Goal: Navigation & Orientation: Find specific page/section

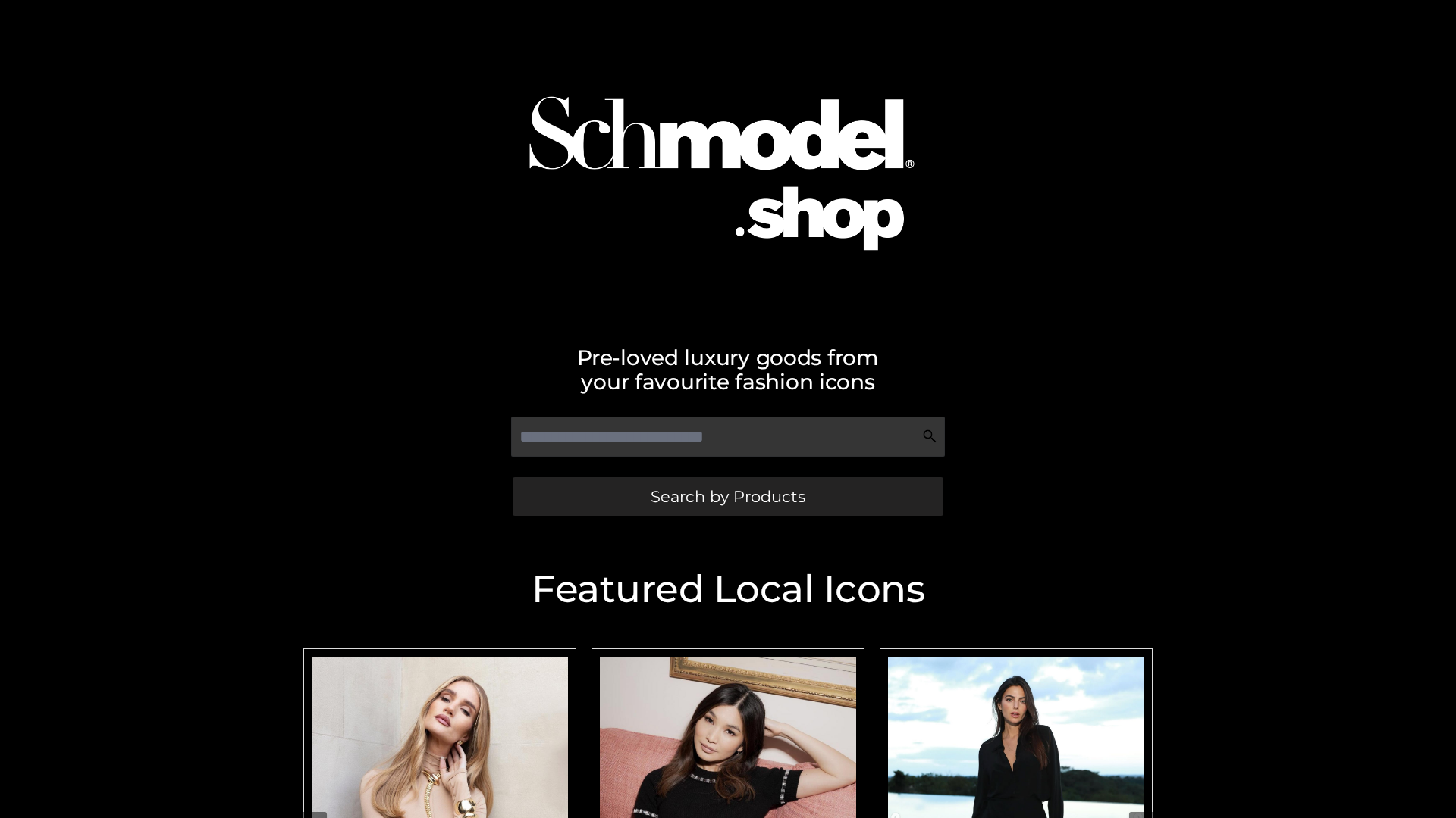
click at [727, 496] on span "Search by Products" at bounding box center [727, 497] width 154 height 16
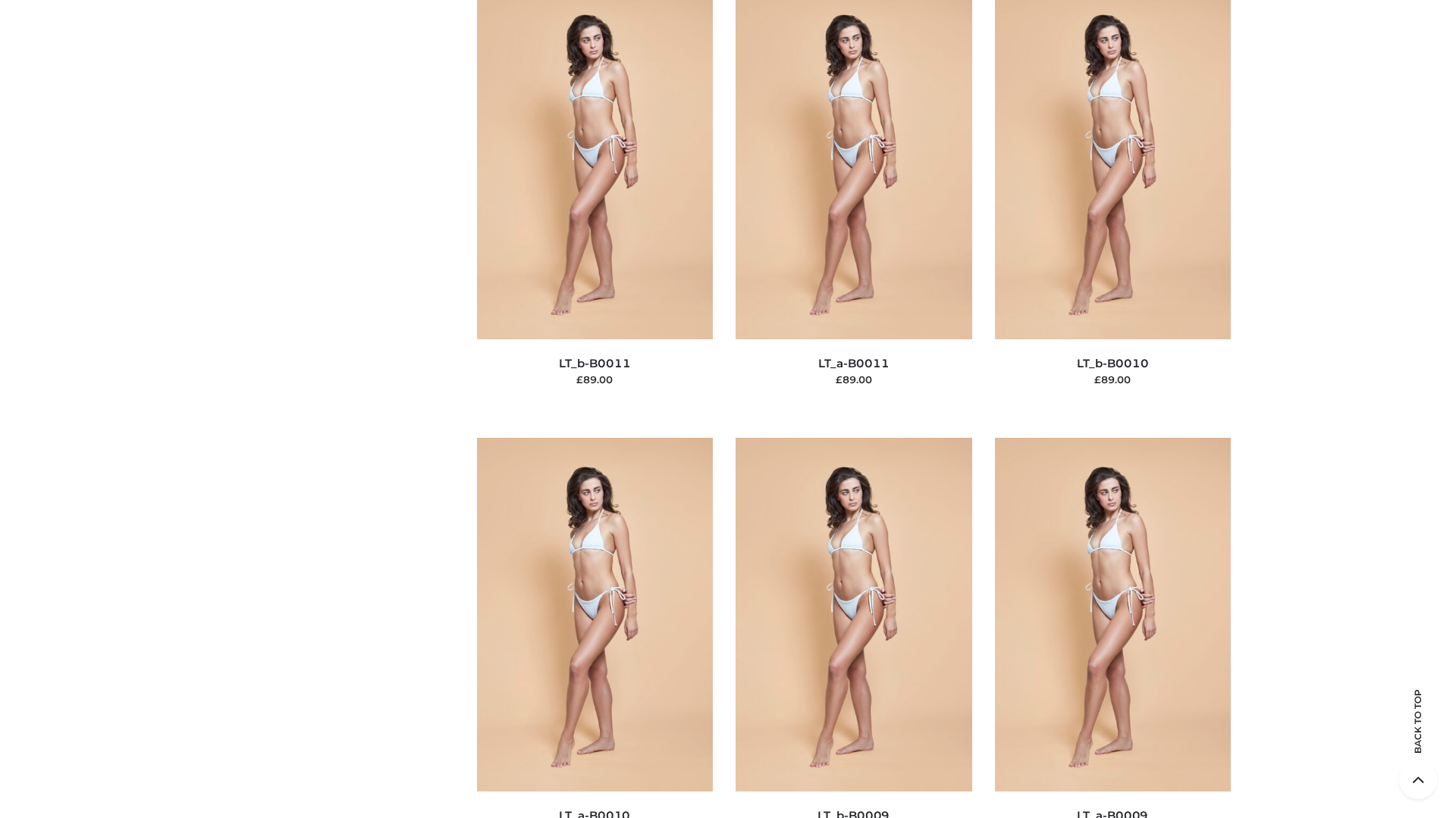
scroll to position [6806, 0]
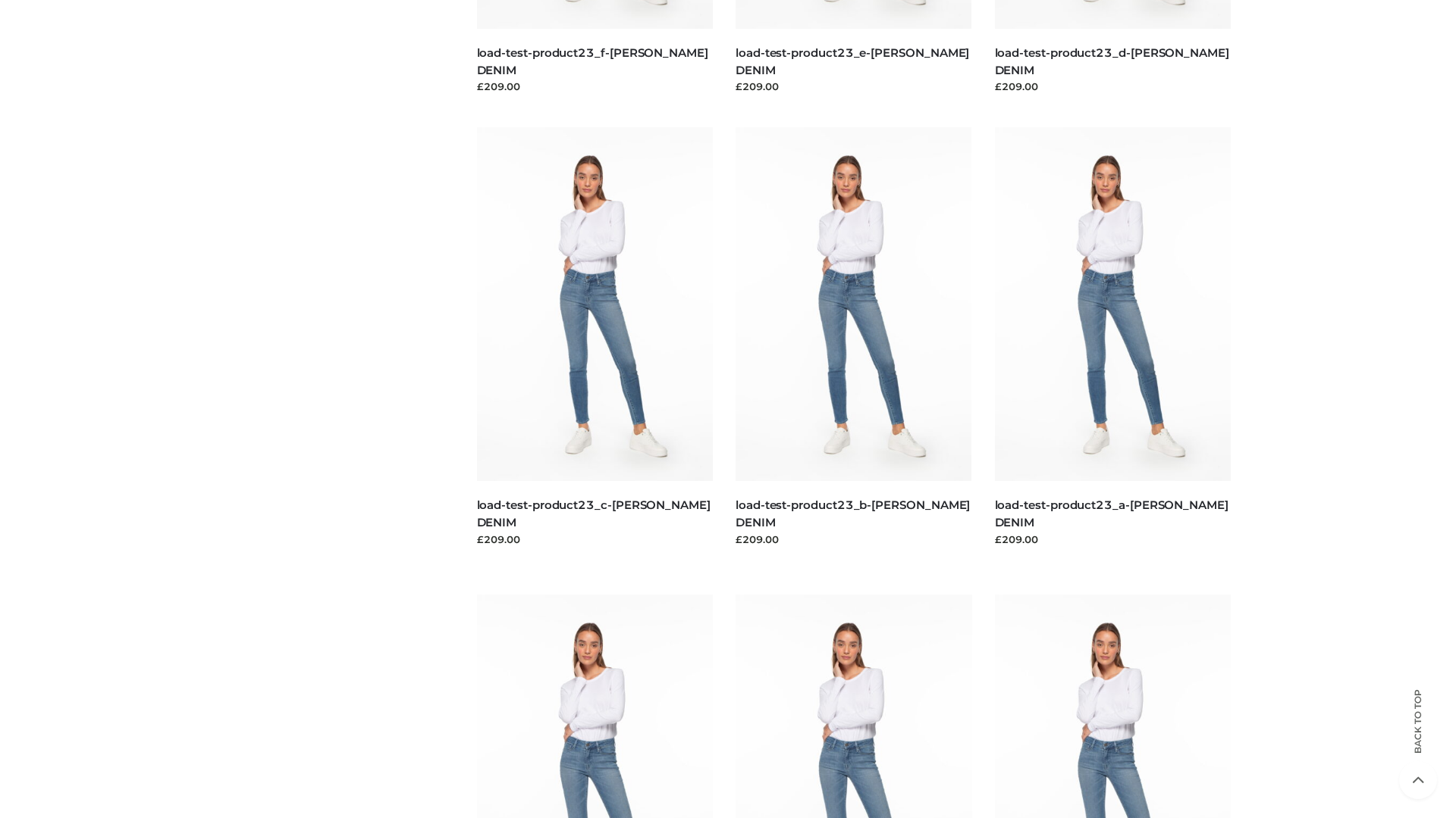
scroll to position [1330, 0]
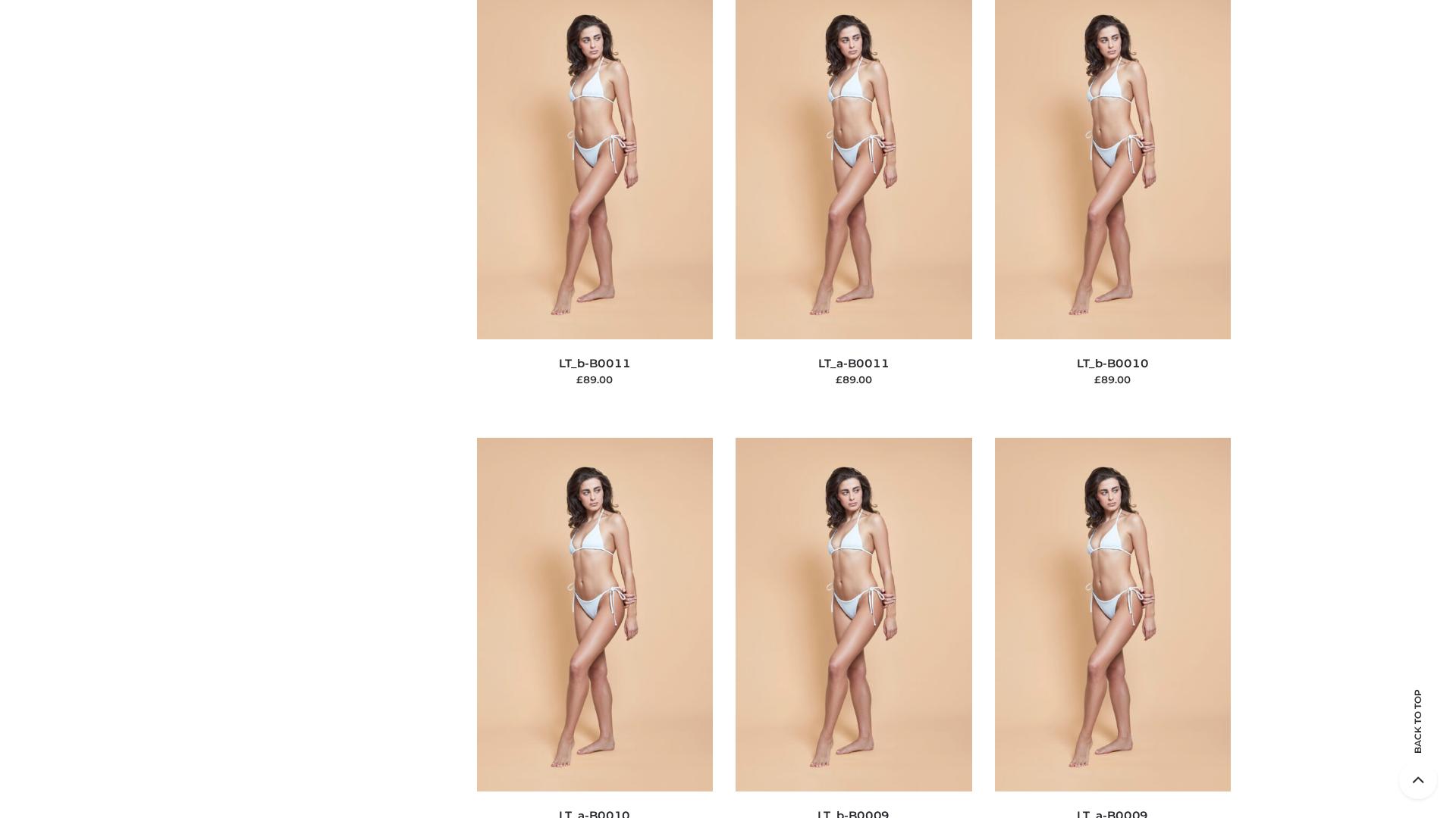
scroll to position [6806, 0]
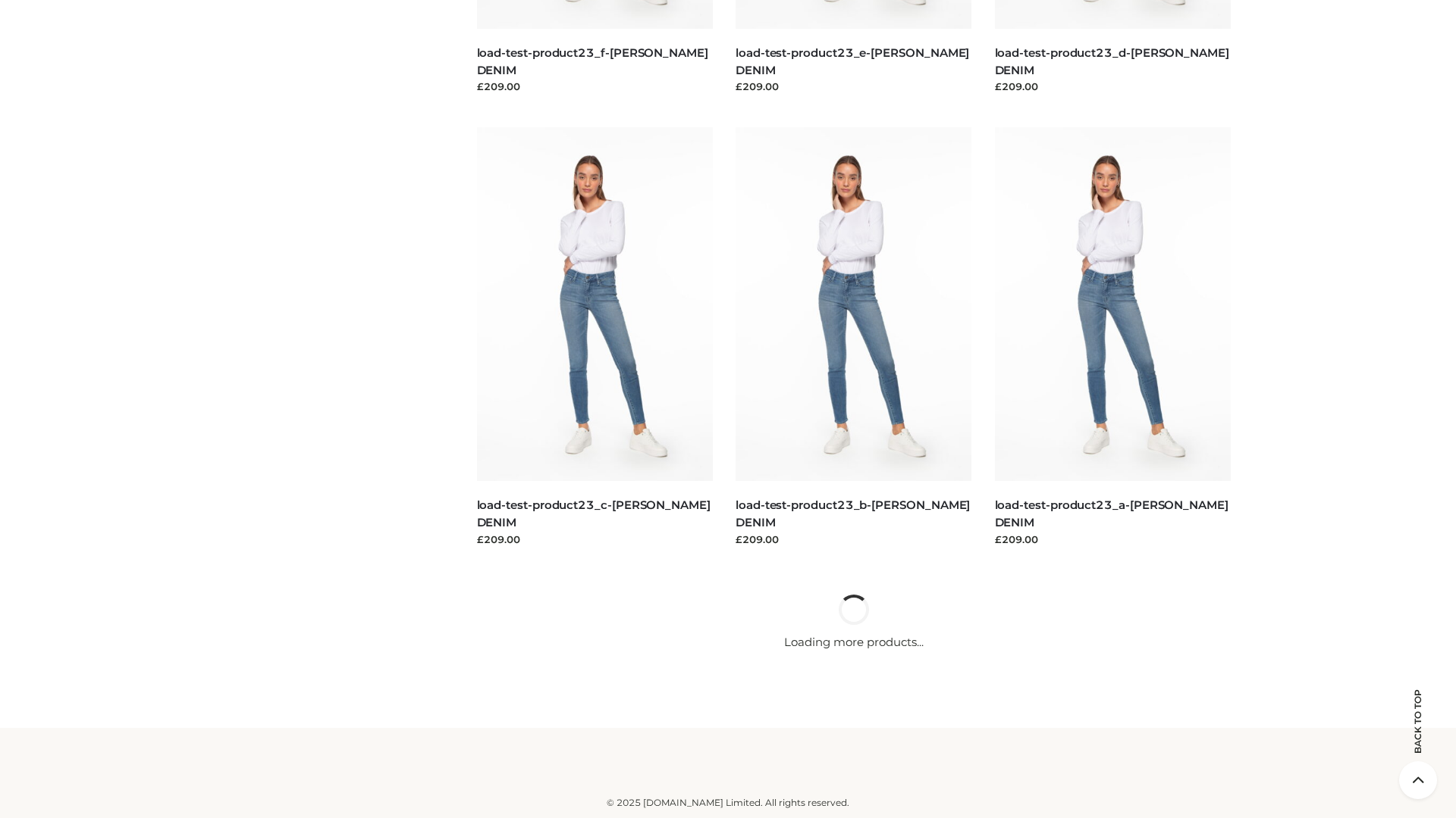
scroll to position [1330, 0]
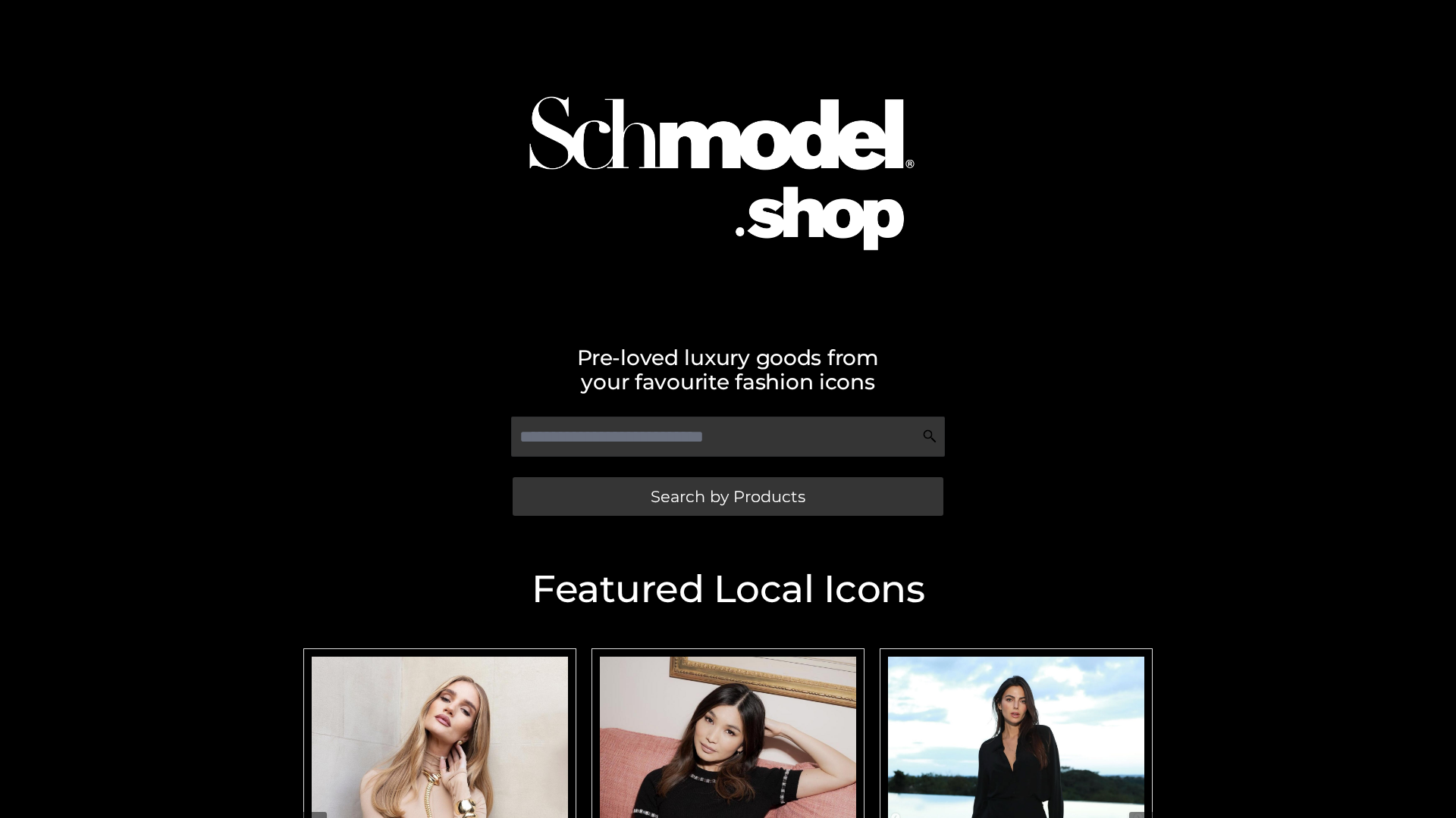
click at [727, 496] on span "Search by Products" at bounding box center [727, 497] width 154 height 16
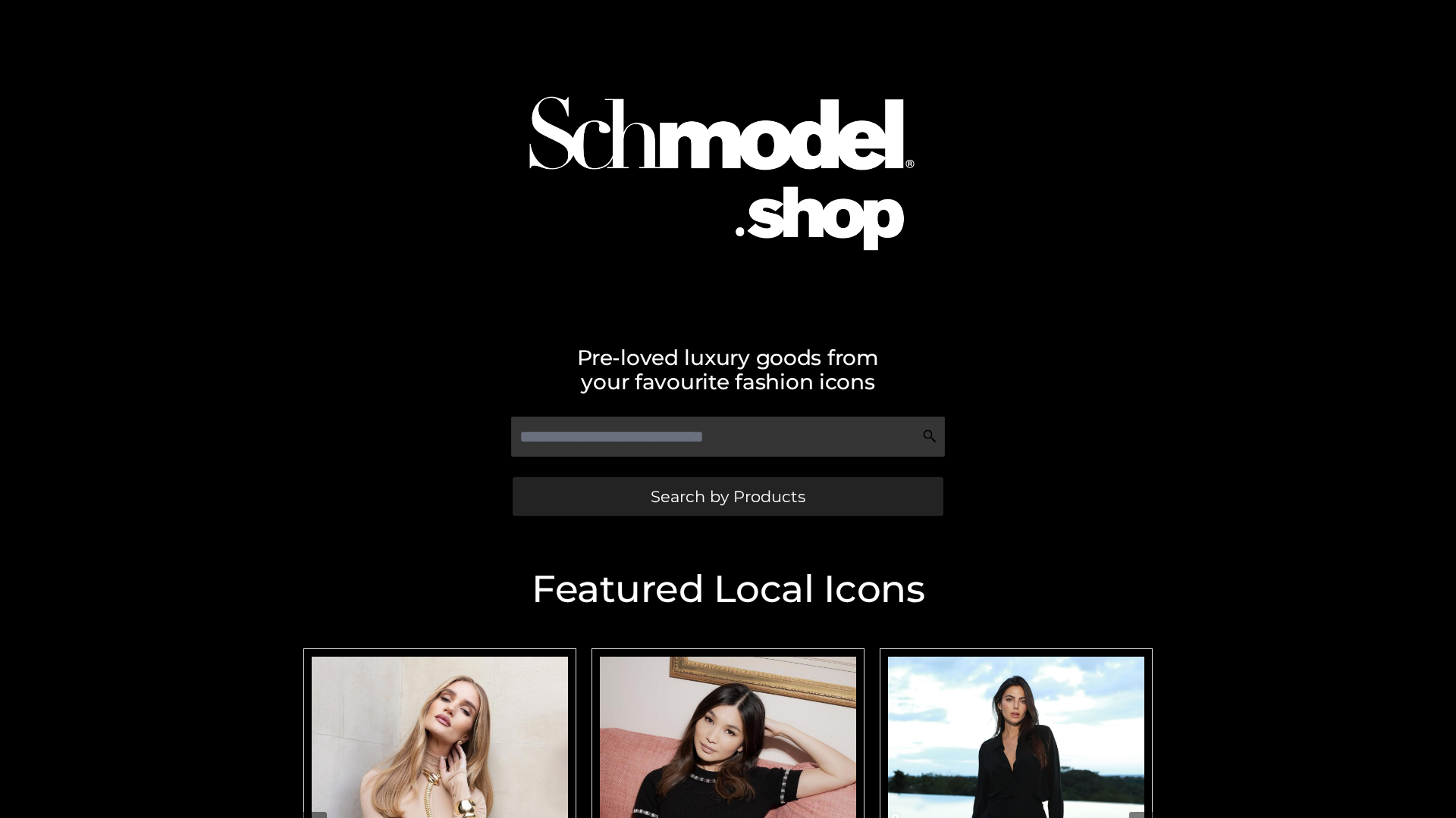
click at [727, 496] on span "Search by Products" at bounding box center [727, 497] width 154 height 16
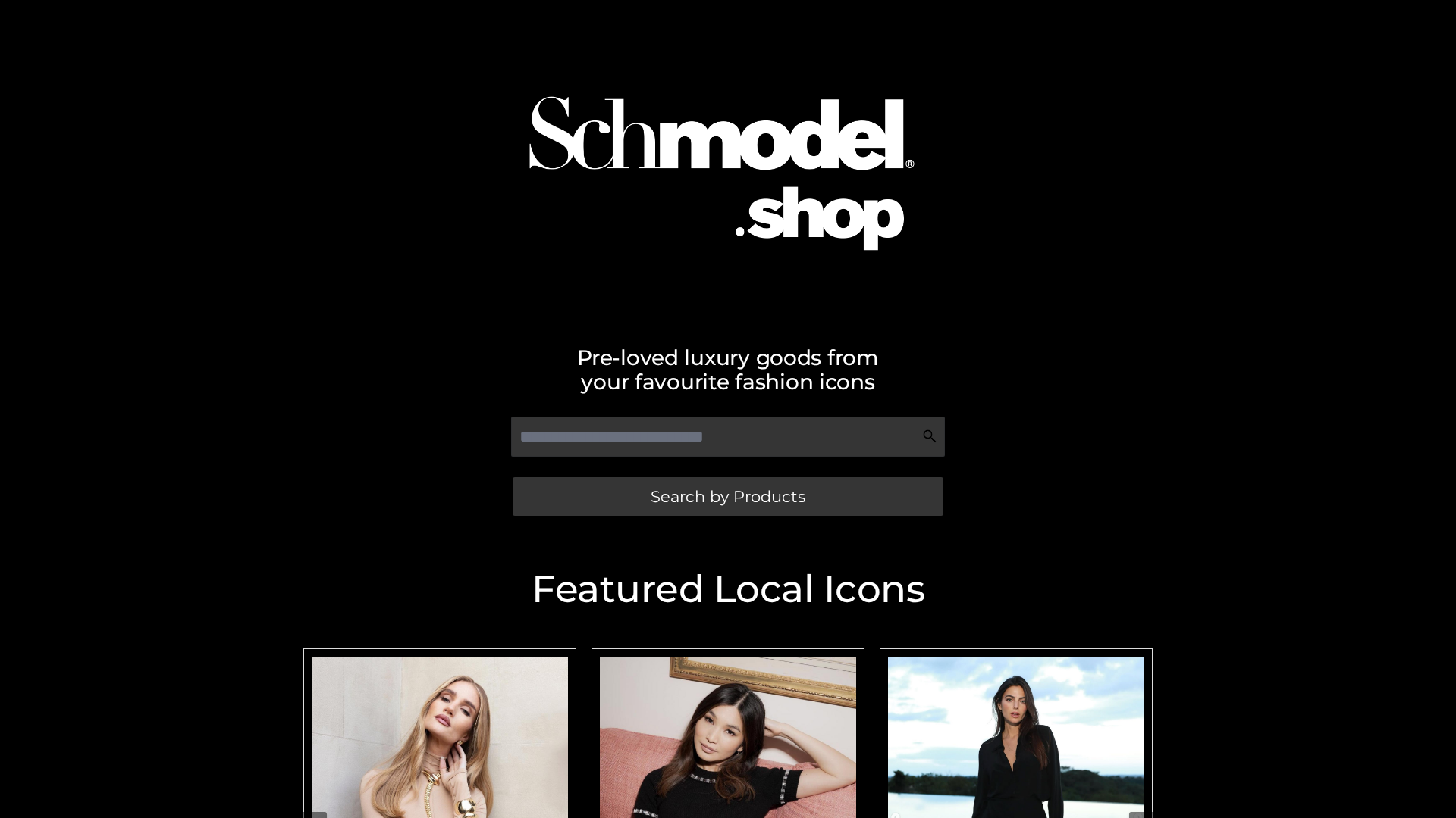
click at [727, 496] on span "Search by Products" at bounding box center [727, 497] width 154 height 16
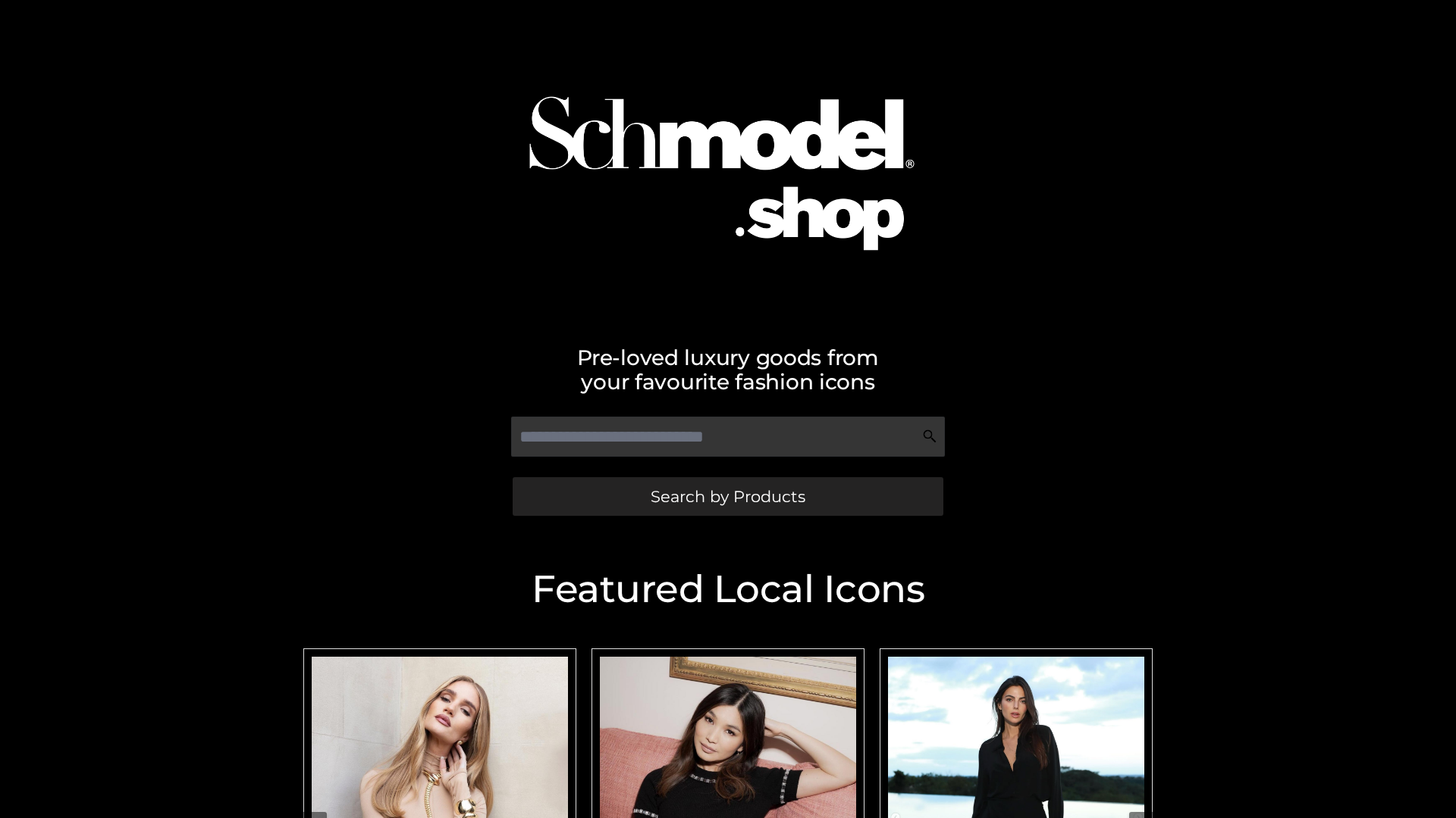
click at [727, 496] on span "Search by Products" at bounding box center [727, 497] width 154 height 16
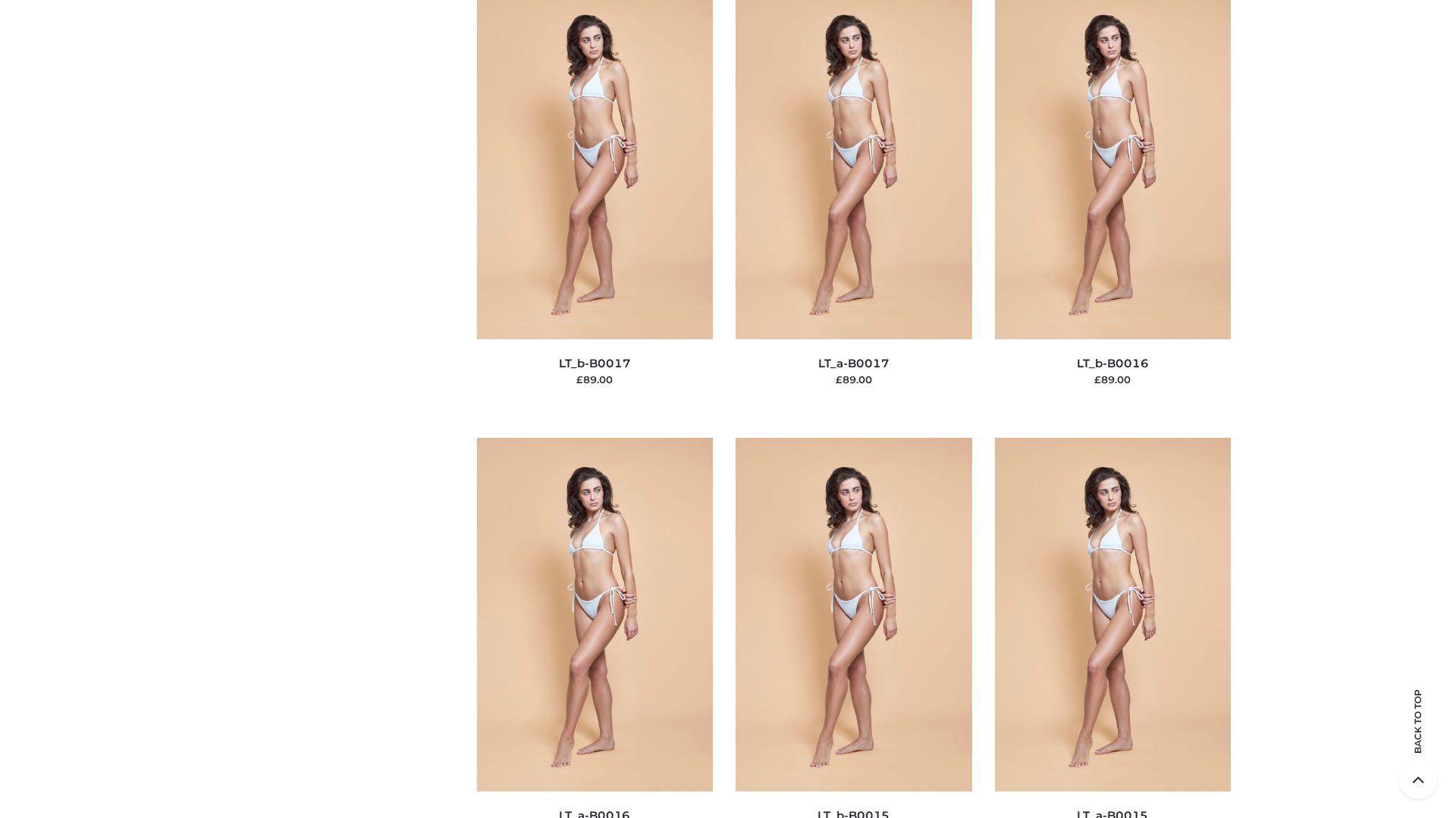
scroll to position [4981, 0]
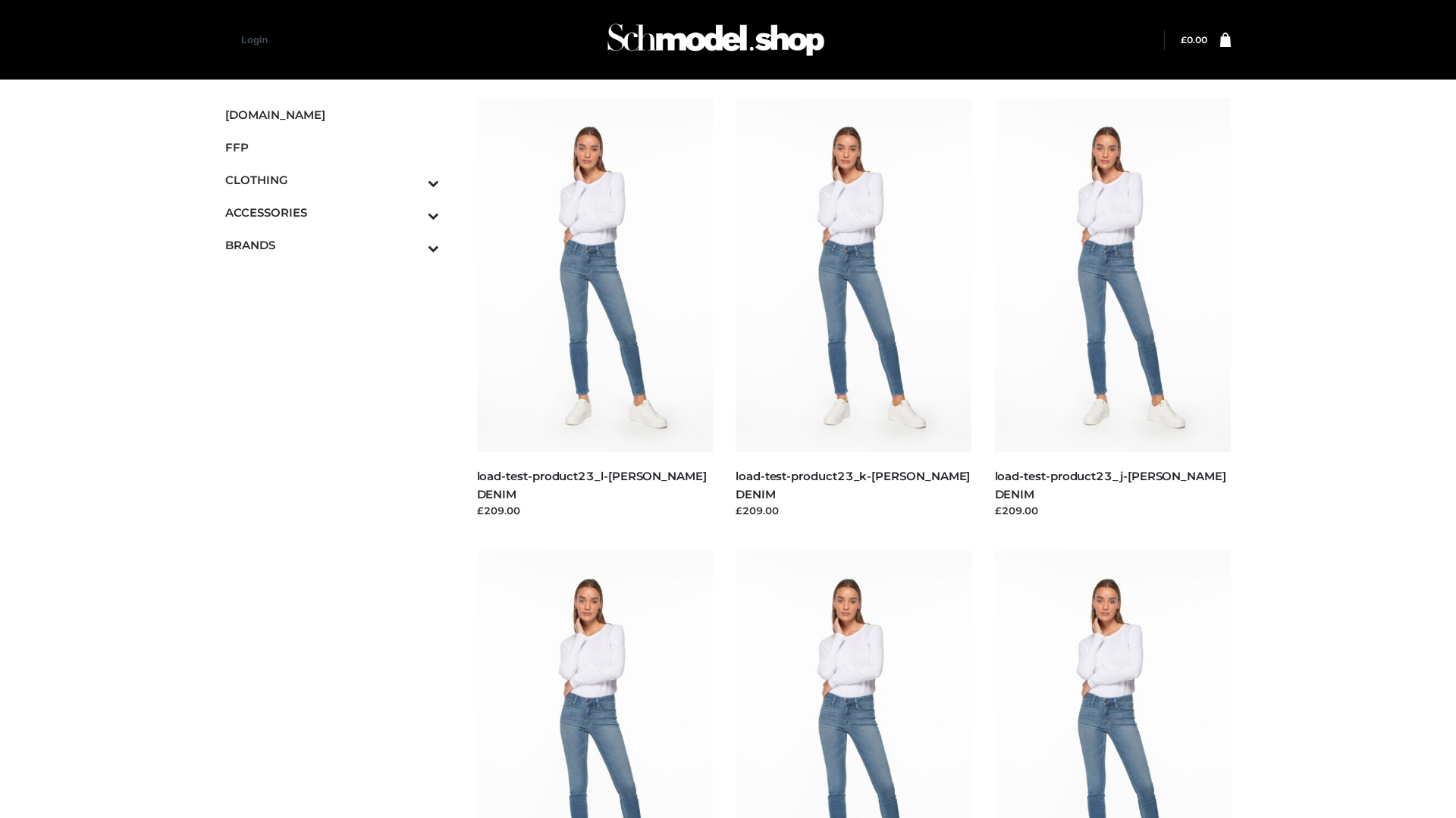
scroll to position [1330, 0]
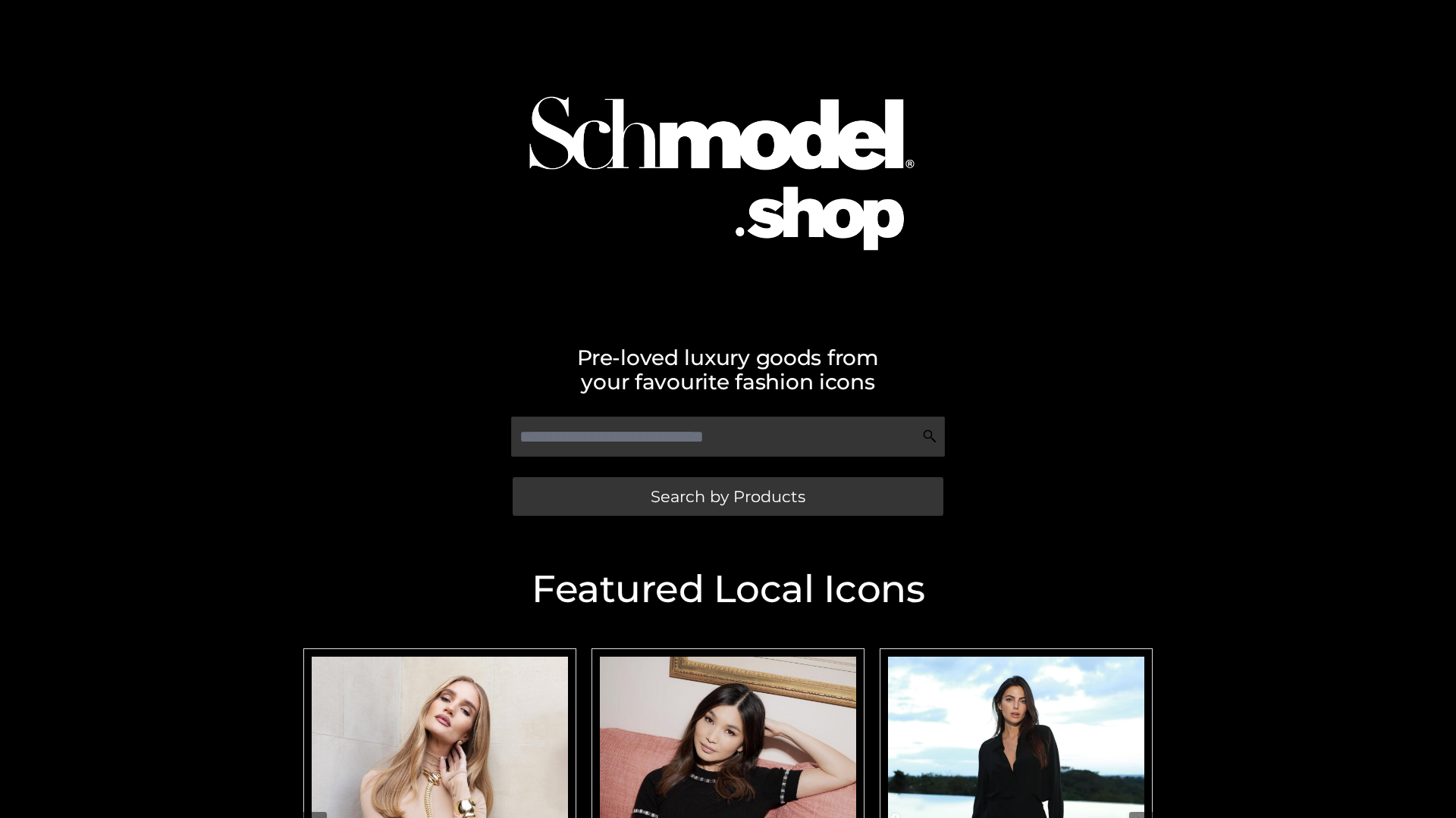
click at [727, 496] on span "Search by Products" at bounding box center [727, 497] width 154 height 16
